Goal: Task Accomplishment & Management: Manage account settings

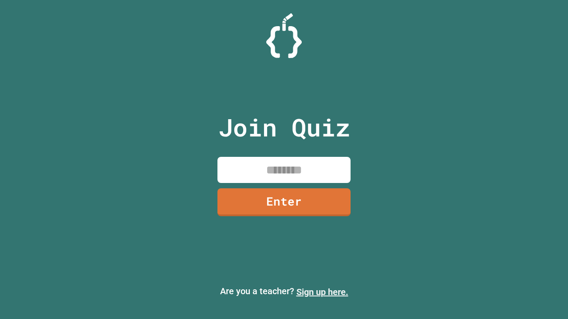
click at [322, 292] on link "Sign up here." at bounding box center [322, 292] width 52 height 11
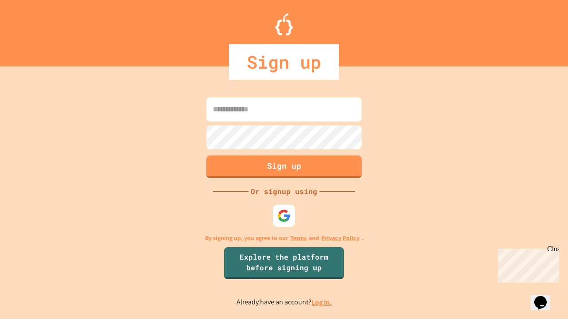
click at [322, 303] on link "Log in." at bounding box center [321, 302] width 20 height 9
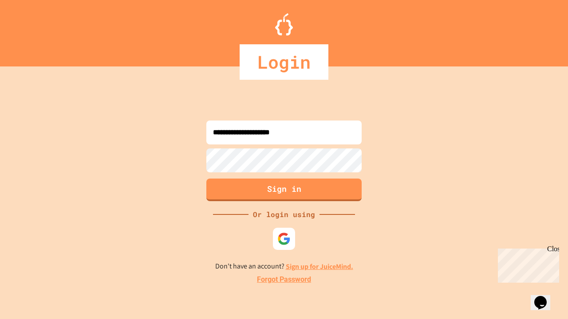
type input "**********"
